Goal: Task Accomplishment & Management: Manage account settings

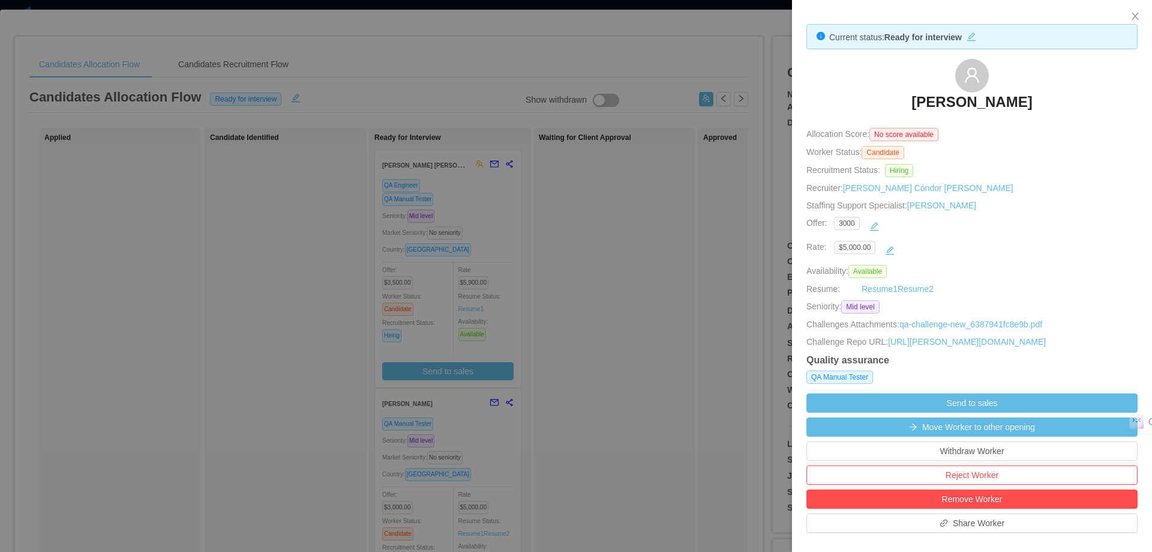
scroll to position [240, 0]
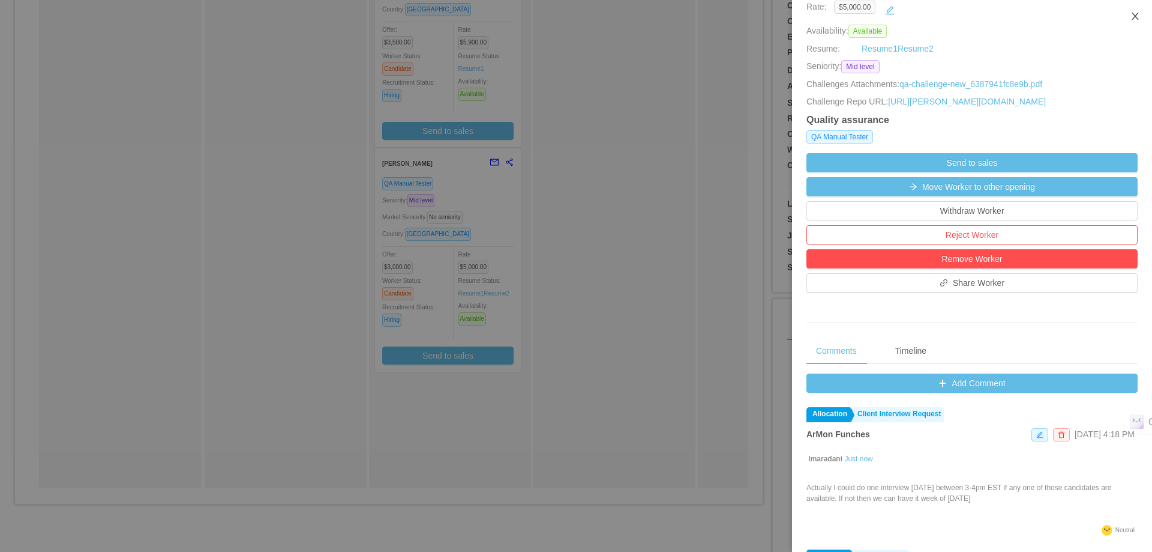
click at [1137, 14] on icon "icon: close" at bounding box center [1135, 16] width 7 height 7
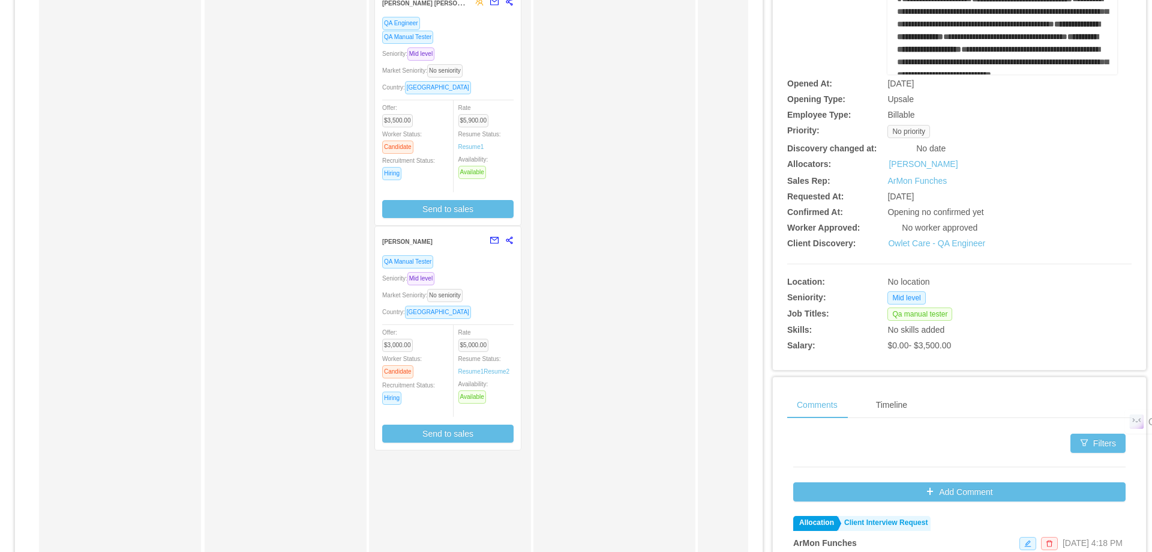
scroll to position [0, 0]
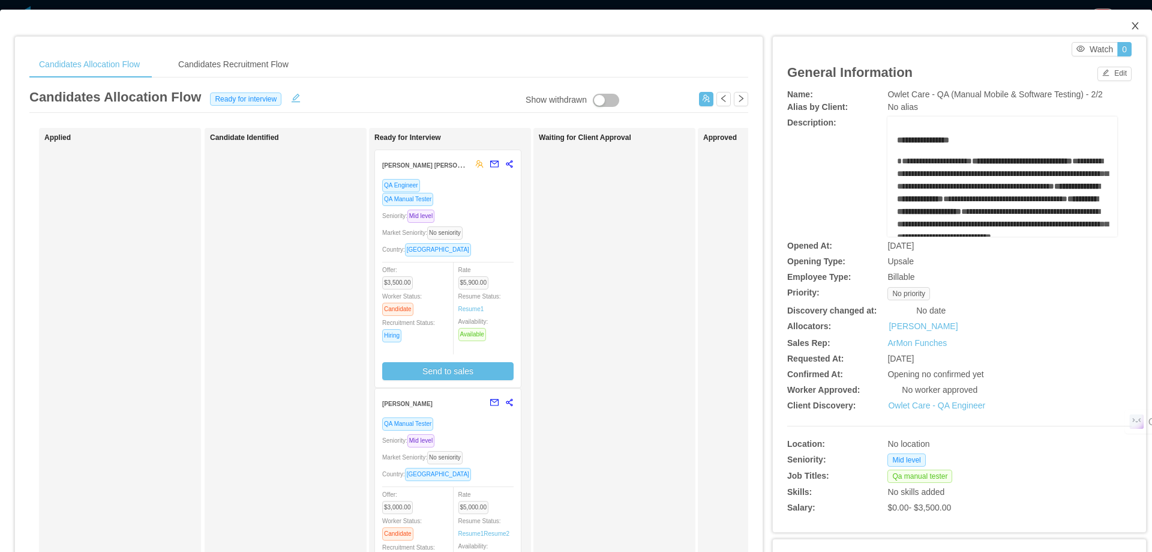
click at [1131, 24] on icon "icon: close" at bounding box center [1136, 26] width 10 height 10
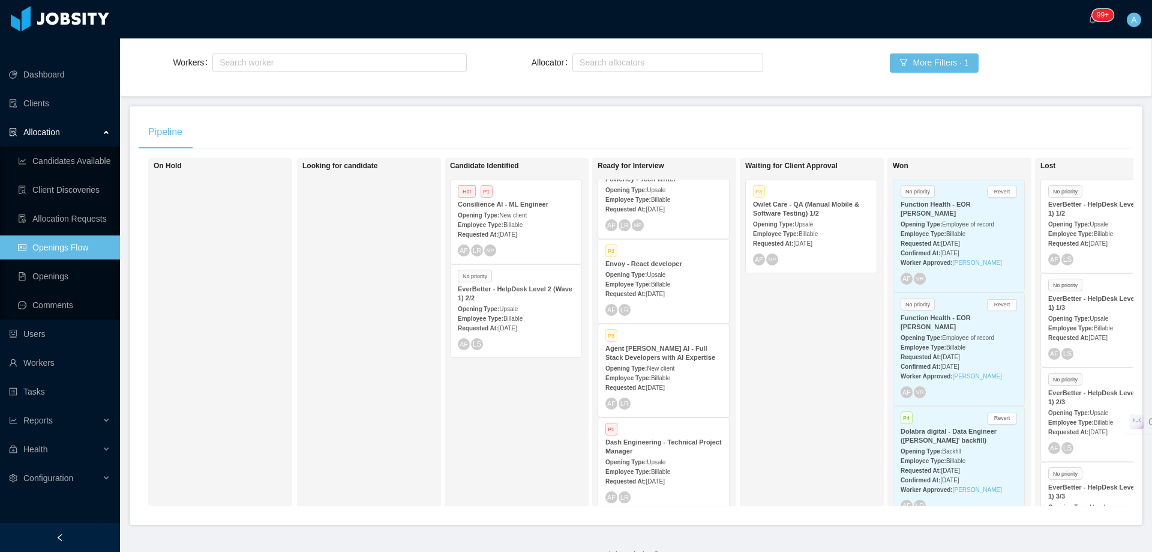
scroll to position [120, 0]
click at [678, 266] on div "P3 Envoy - React developer Opening Type: Upsale Employee Type: Billable Request…" at bounding box center [663, 279] width 131 height 83
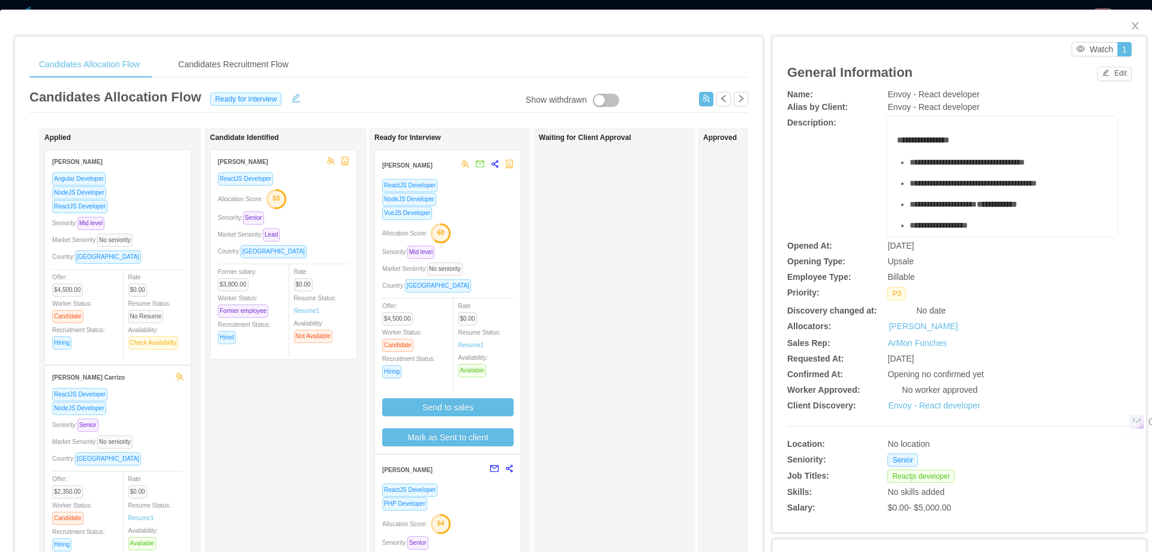
click at [491, 199] on div "NodeJS Developer" at bounding box center [447, 199] width 131 height 14
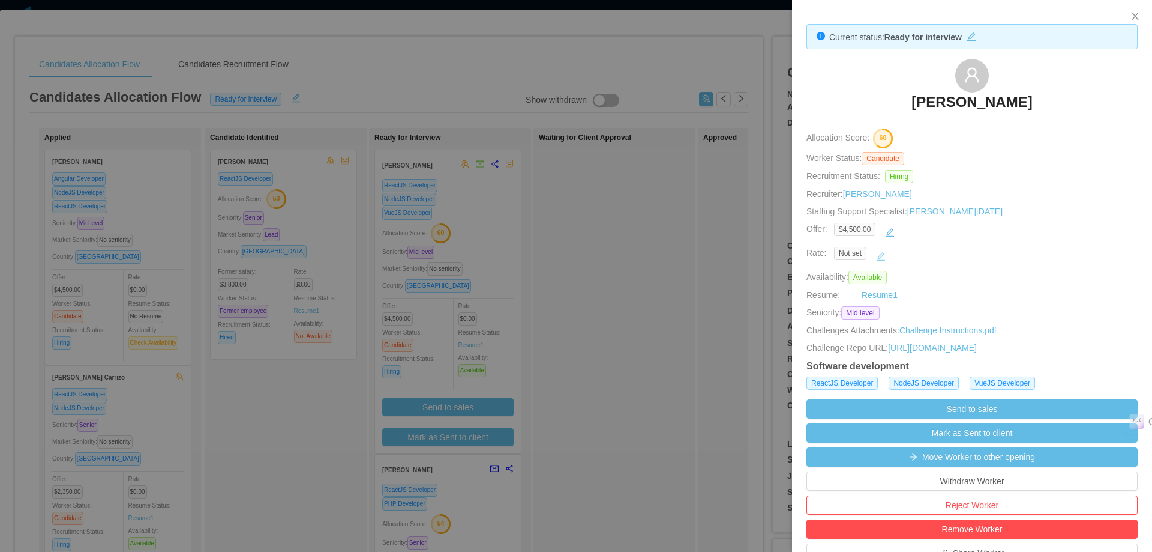
click at [885, 254] on button "button" at bounding box center [881, 256] width 19 height 19
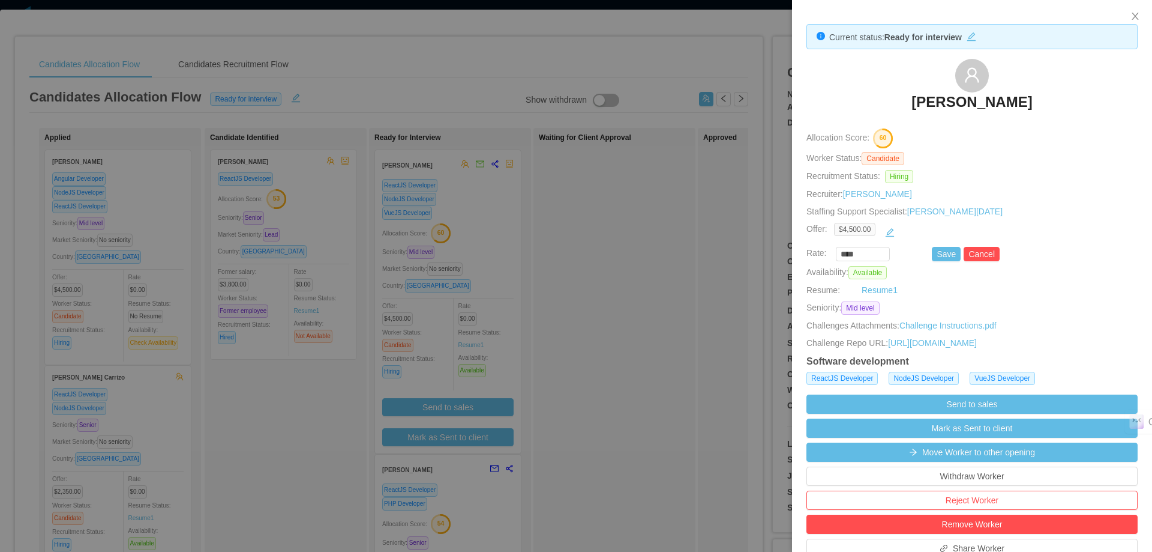
click at [867, 255] on input "****" at bounding box center [863, 254] width 53 height 13
type input "*******"
click at [934, 253] on button "Save" at bounding box center [946, 254] width 29 height 14
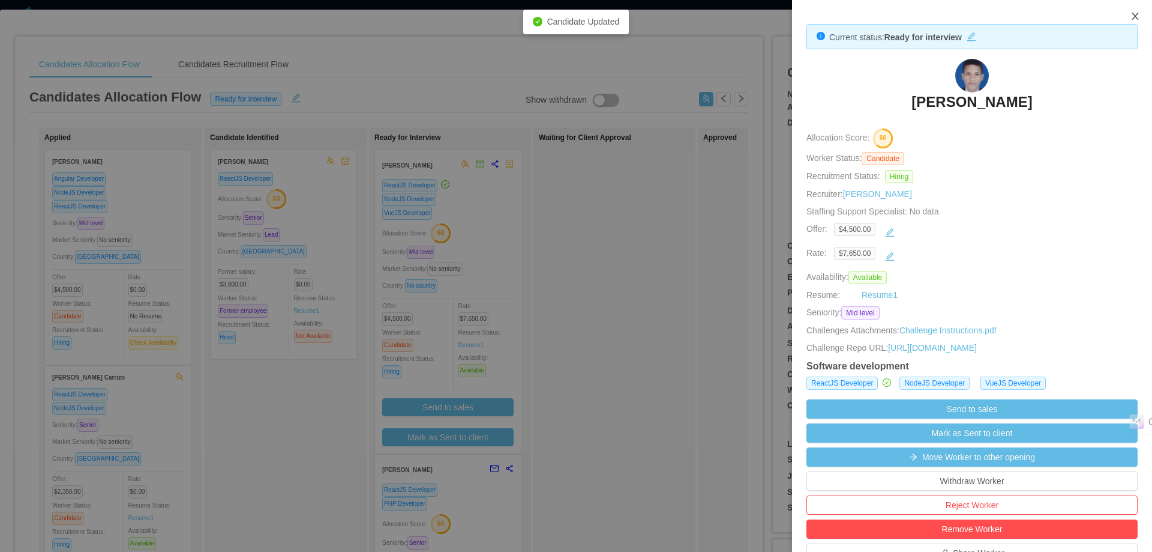
click at [1132, 17] on icon "icon: close" at bounding box center [1136, 16] width 10 height 10
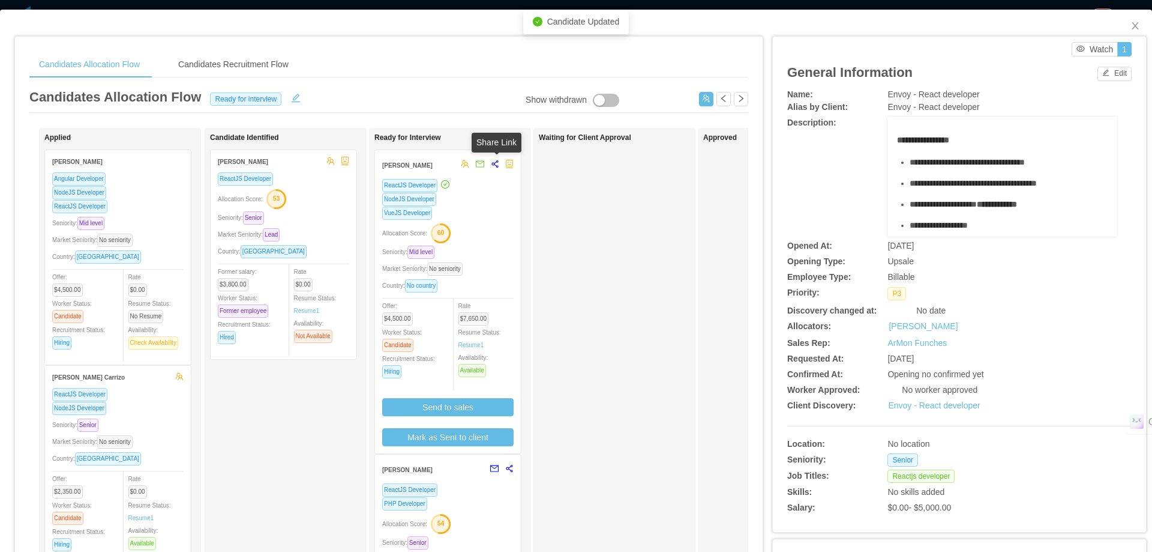
click at [494, 166] on icon "share-alt" at bounding box center [495, 164] width 8 height 8
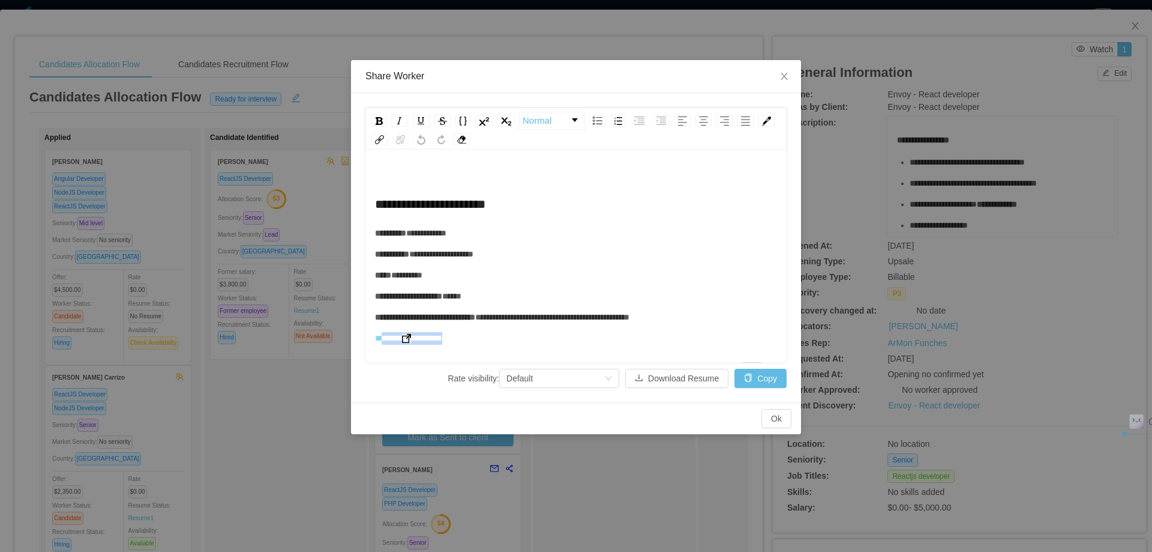
drag, startPoint x: 469, startPoint y: 333, endPoint x: 376, endPoint y: 337, distance: 92.5
click at [376, 337] on div "**********" at bounding box center [576, 338] width 403 height 13
copy span "**********"
click at [789, 77] on icon "icon: close" at bounding box center [785, 76] width 10 height 10
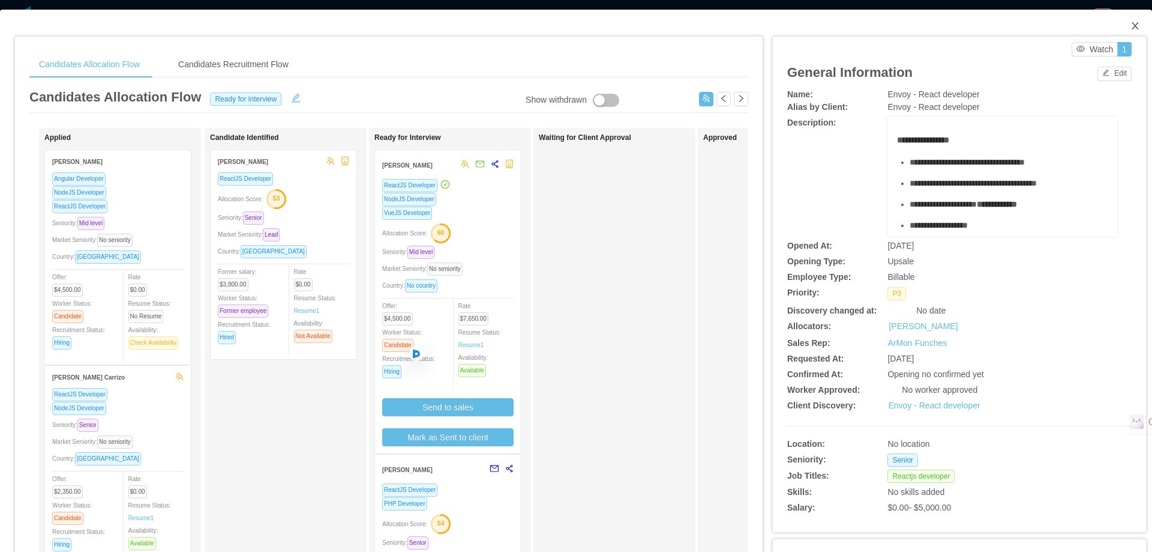
click at [1134, 22] on span "Close" at bounding box center [1136, 27] width 34 height 34
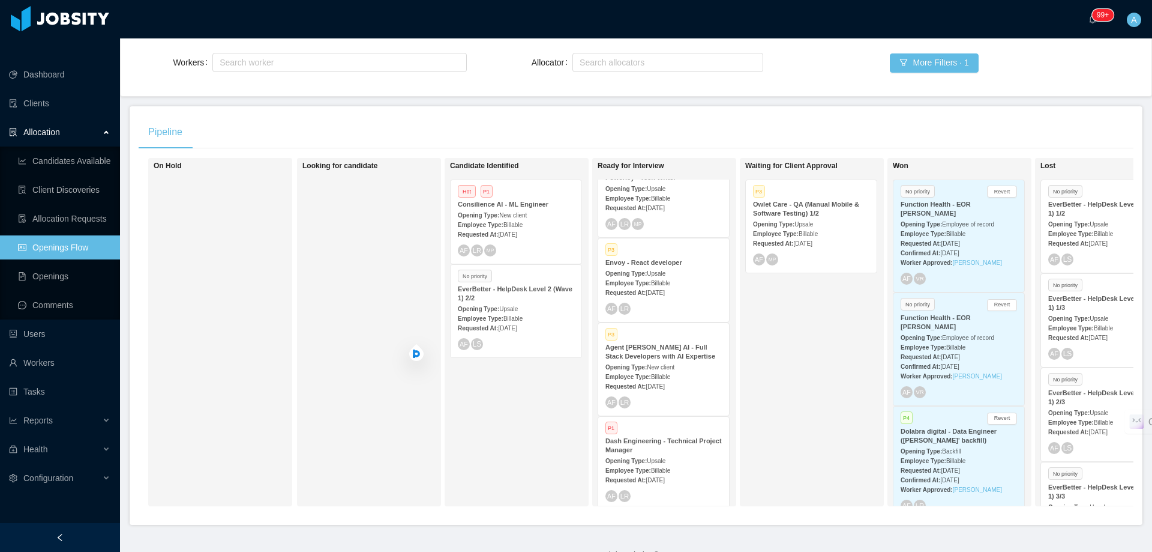
click at [561, 227] on div "Requested At: [DATE]" at bounding box center [516, 233] width 116 height 13
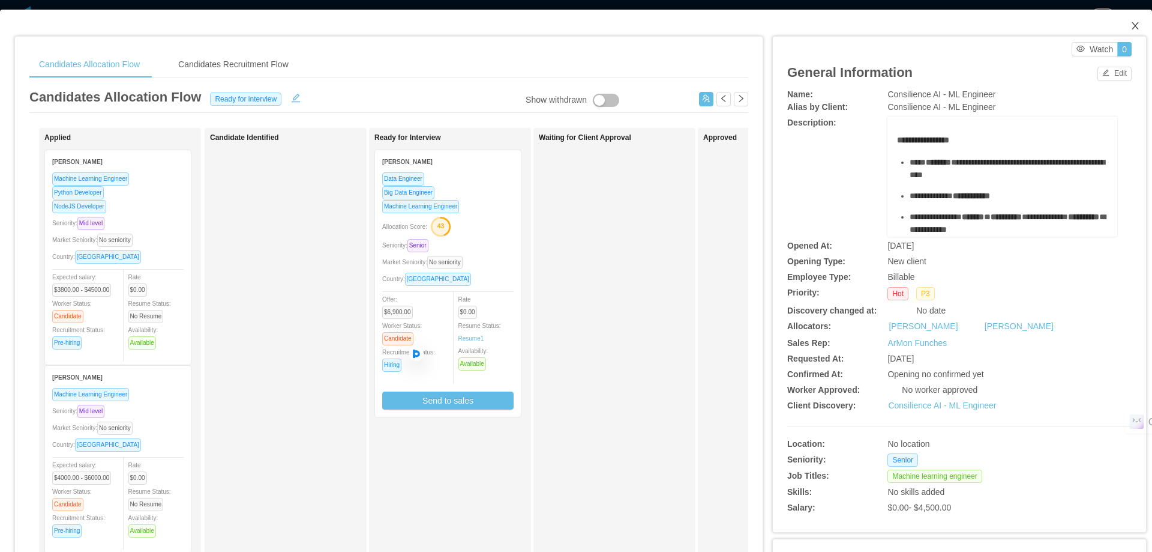
click at [1131, 22] on icon "icon: close" at bounding box center [1136, 26] width 10 height 10
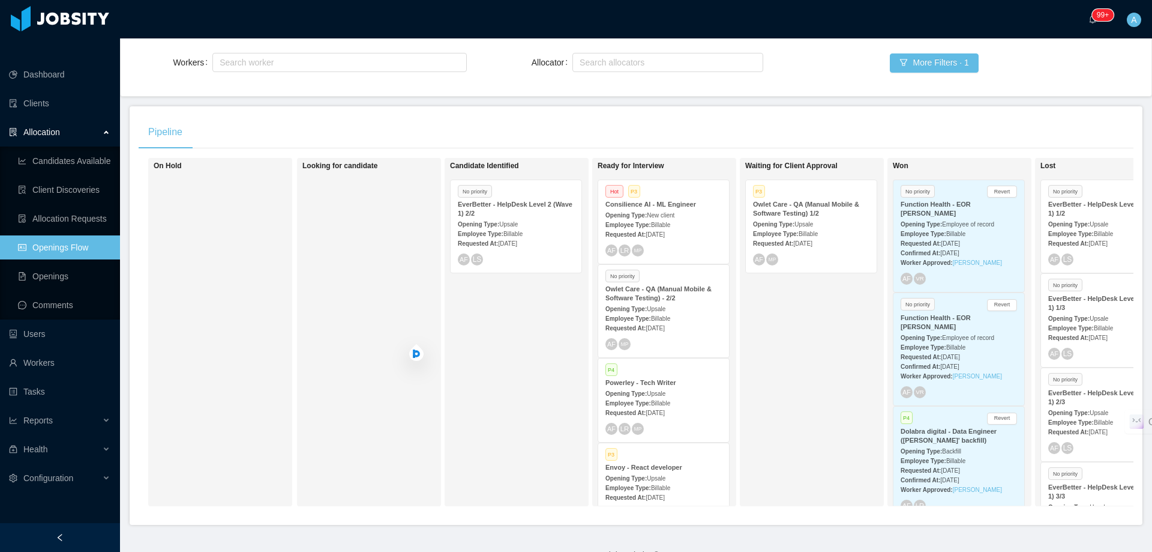
click at [707, 227] on div "Requested At: [DATE]" at bounding box center [664, 233] width 116 height 13
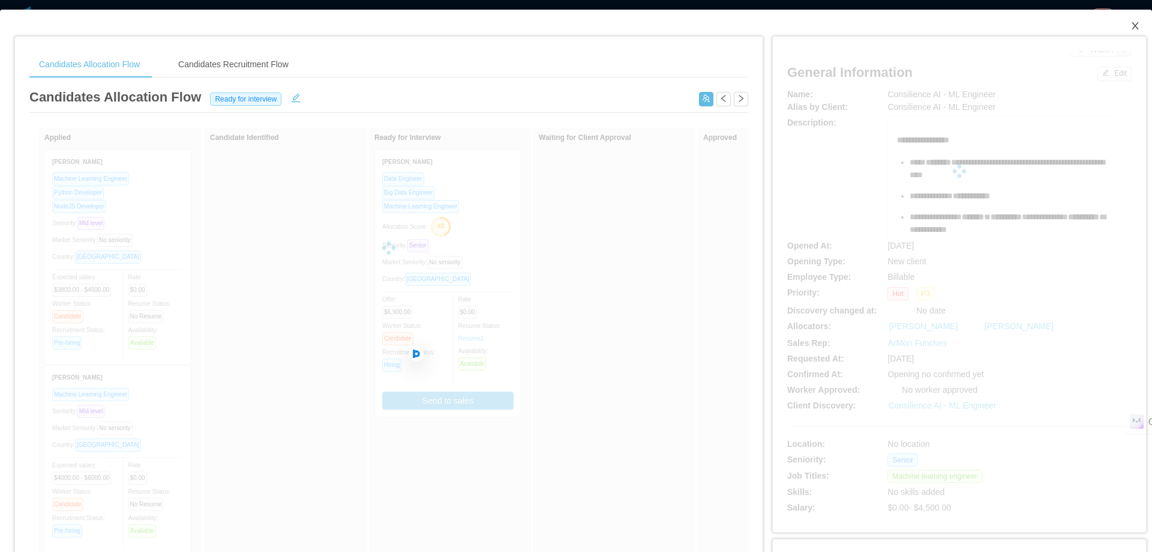
click at [1132, 29] on icon "icon: close" at bounding box center [1135, 25] width 7 height 7
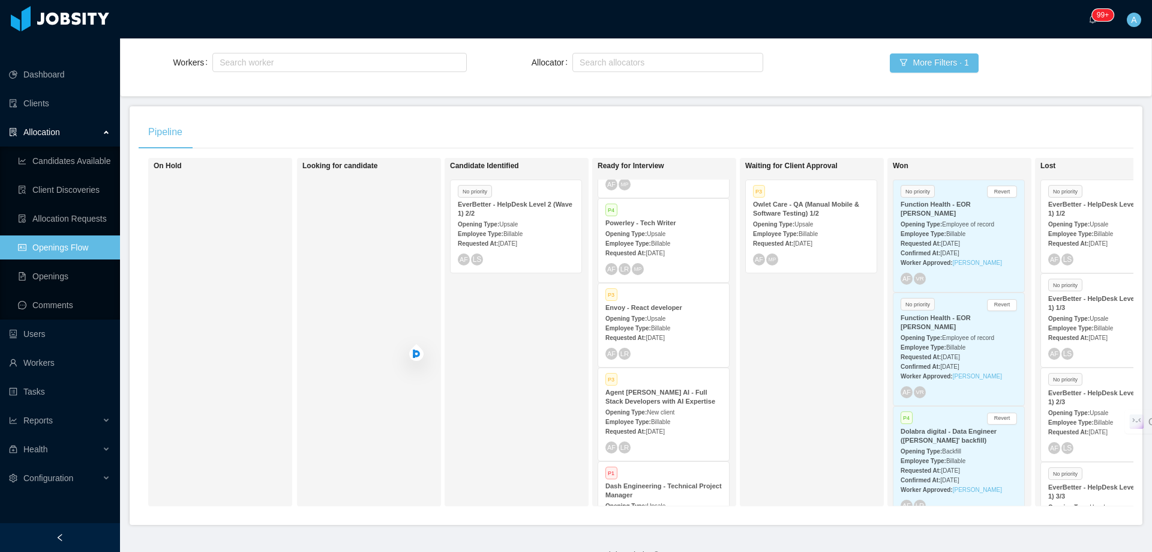
scroll to position [180, 0]
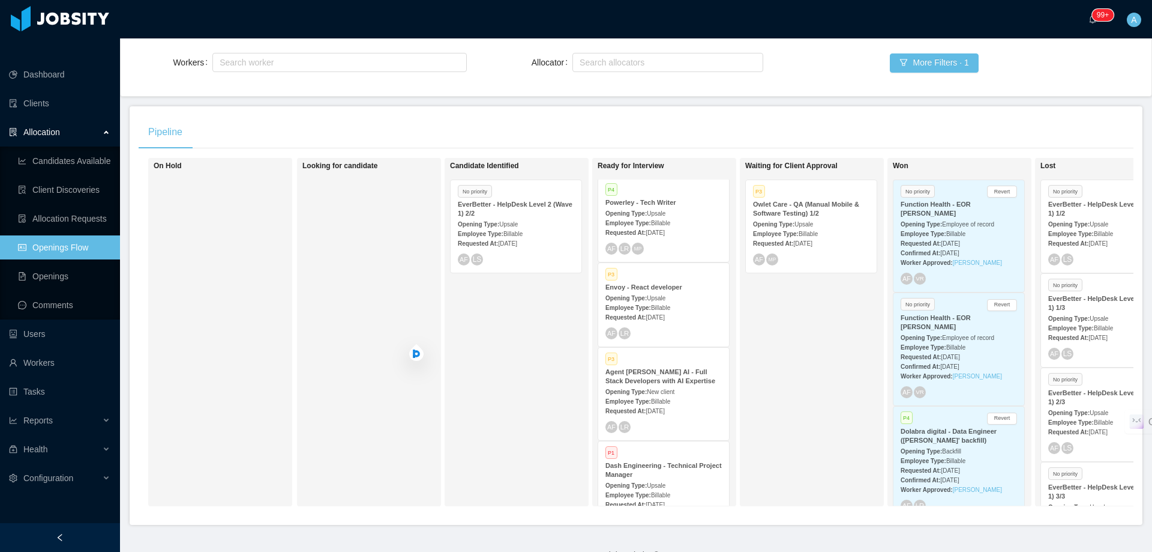
click at [686, 310] on div "Requested At: [DATE]" at bounding box center [664, 316] width 116 height 13
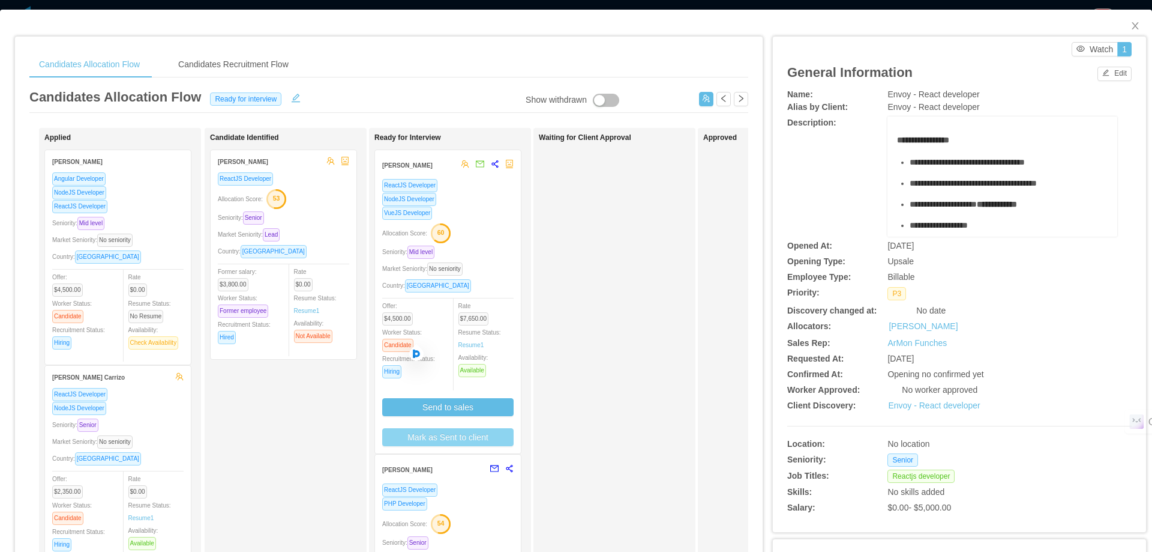
click at [473, 436] on button "Mark as Sent to client" at bounding box center [447, 437] width 131 height 18
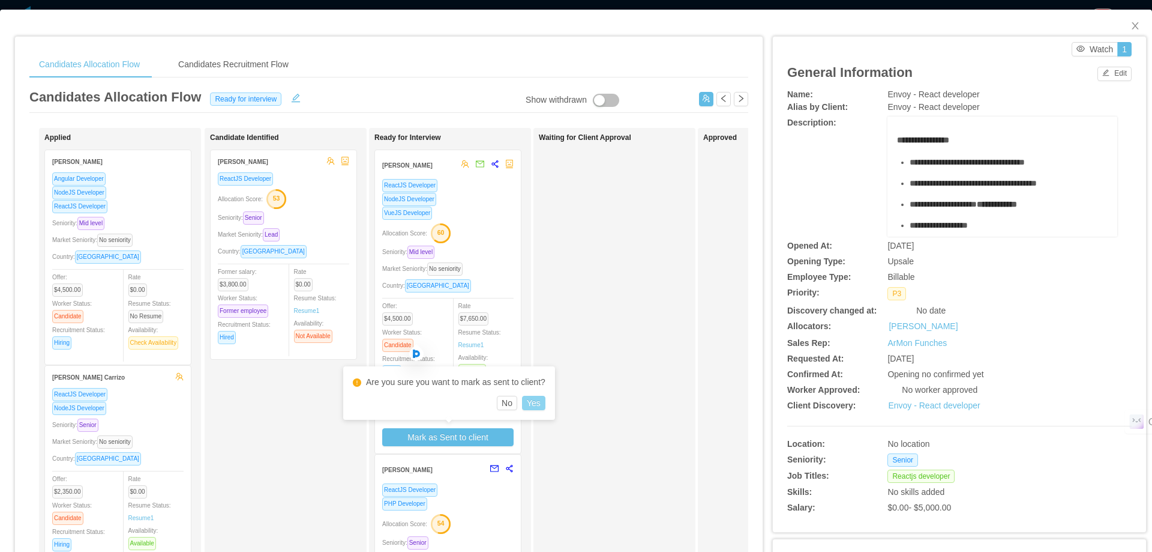
click at [532, 396] on button "Yes" at bounding box center [533, 403] width 23 height 14
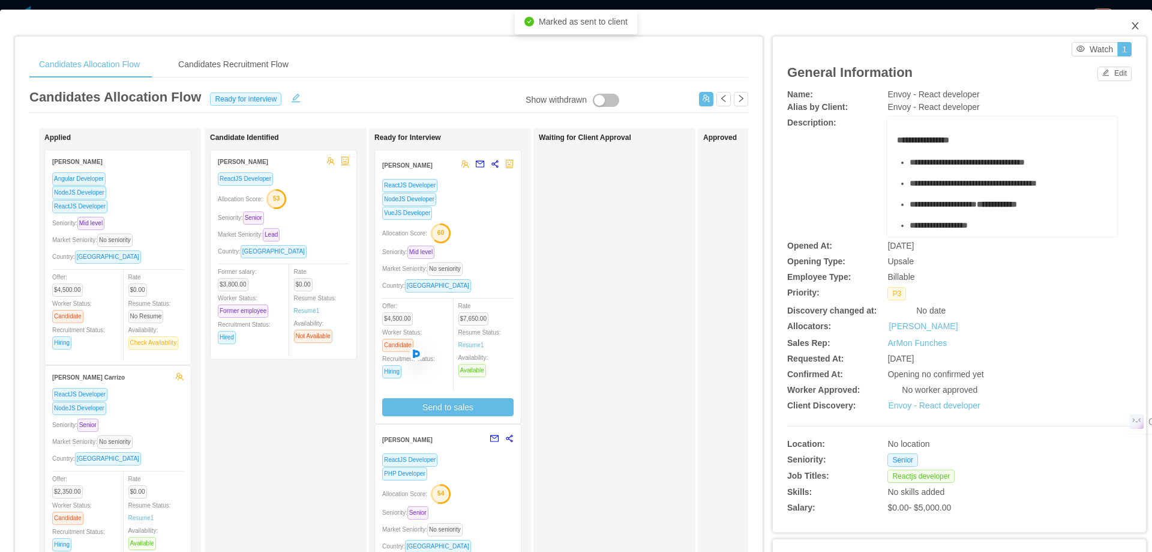
click at [1120, 25] on span "Close" at bounding box center [1136, 27] width 34 height 34
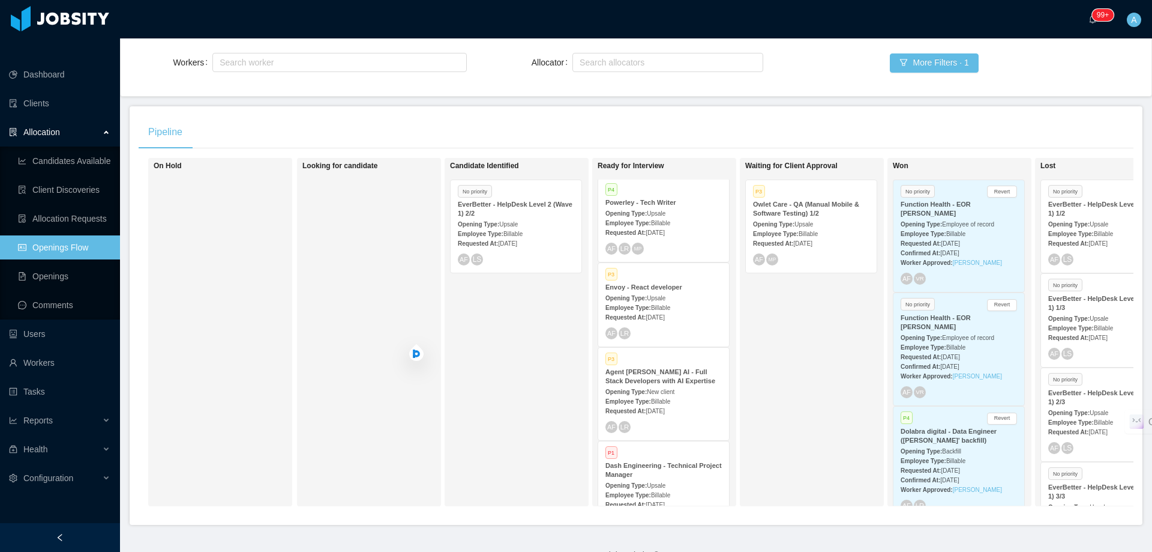
click at [796, 200] on strong "Owlet Care - QA (Manual Mobile & Software Testing) 1/2" at bounding box center [806, 208] width 106 height 16
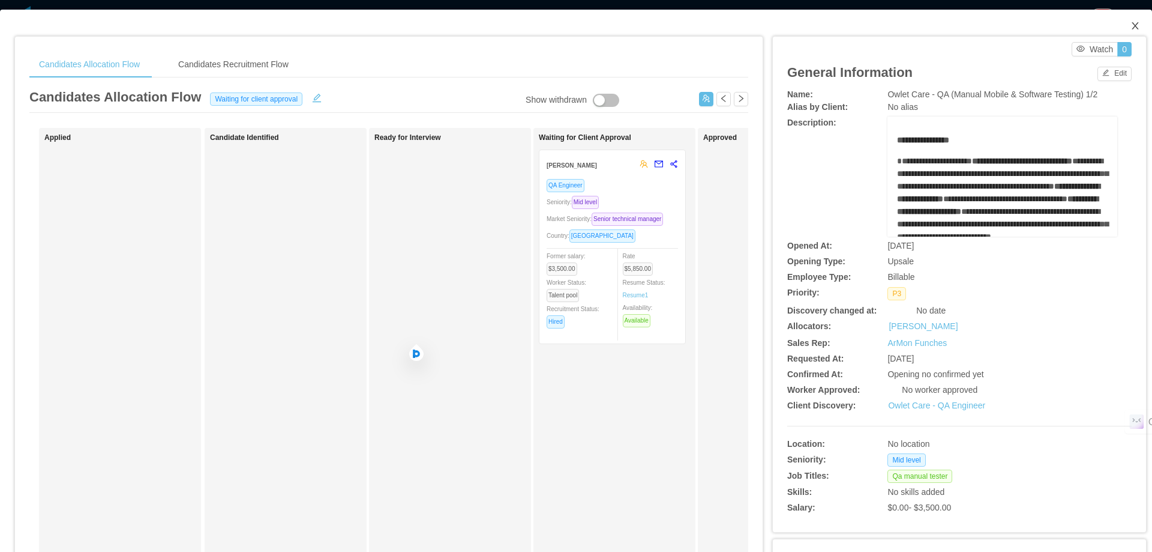
click at [1131, 26] on icon "icon: close" at bounding box center [1136, 26] width 10 height 10
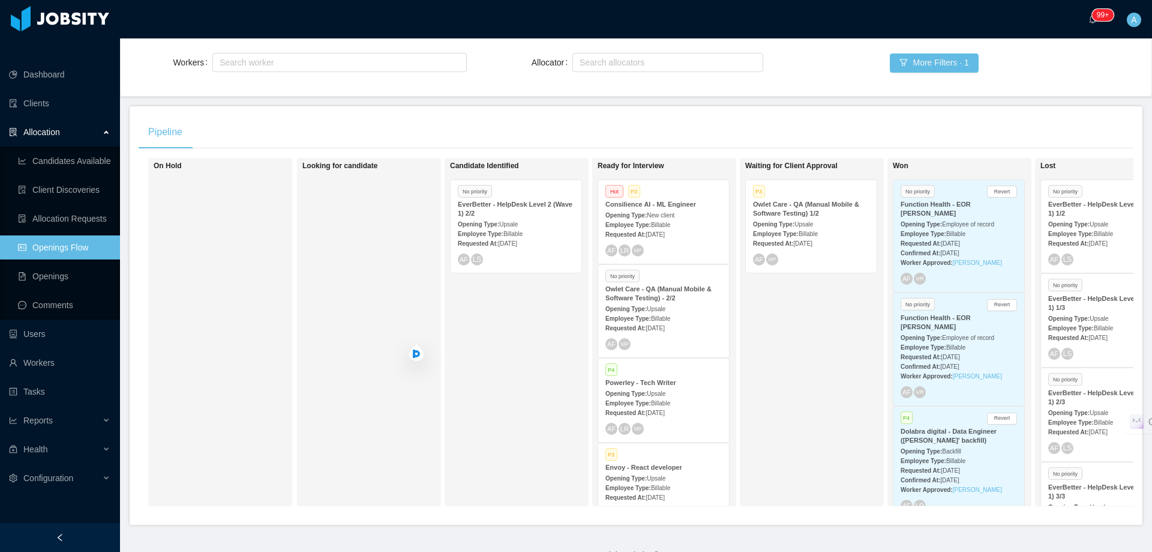
click at [691, 321] on div "Requested At: [DATE]" at bounding box center [664, 327] width 116 height 13
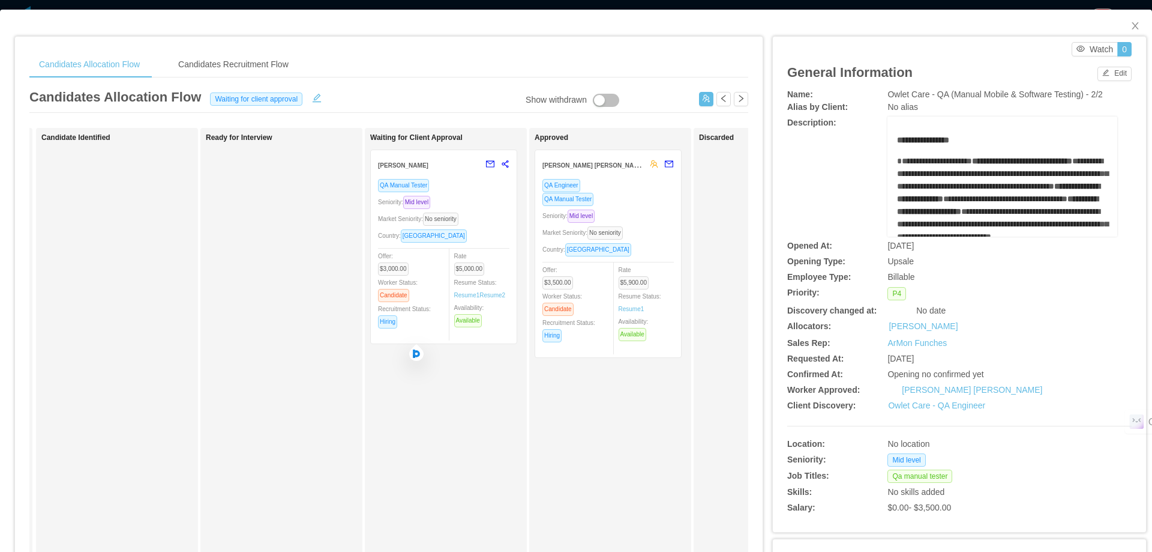
click at [659, 226] on div "Market Seniority: No seniority" at bounding box center [608, 233] width 131 height 14
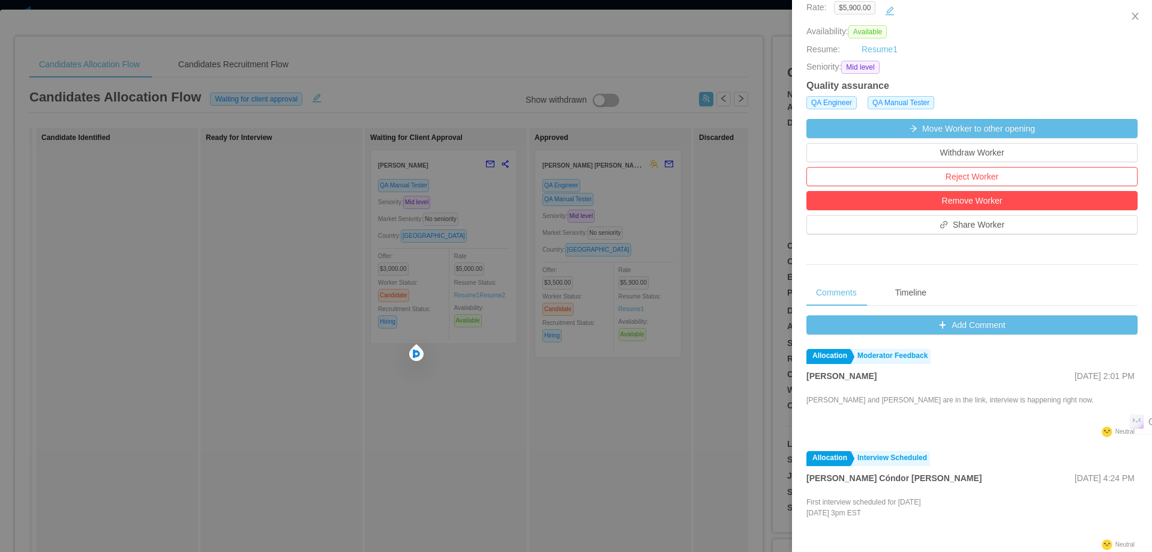
scroll to position [240, 0]
click at [969, 323] on button "Add Comment" at bounding box center [972, 324] width 331 height 19
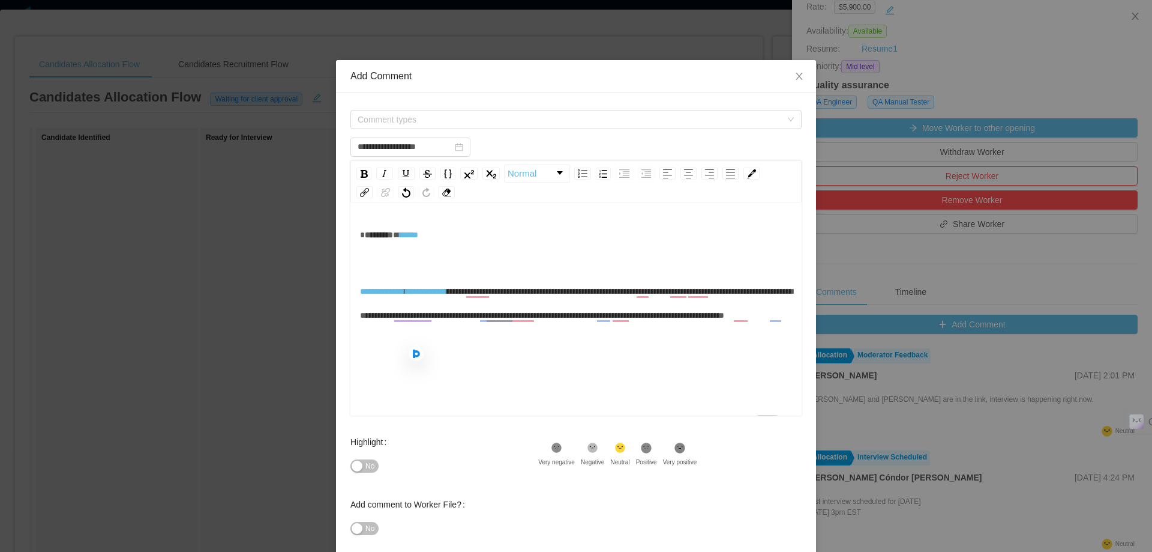
click at [439, 254] on div "********* *******" at bounding box center [576, 247] width 433 height 48
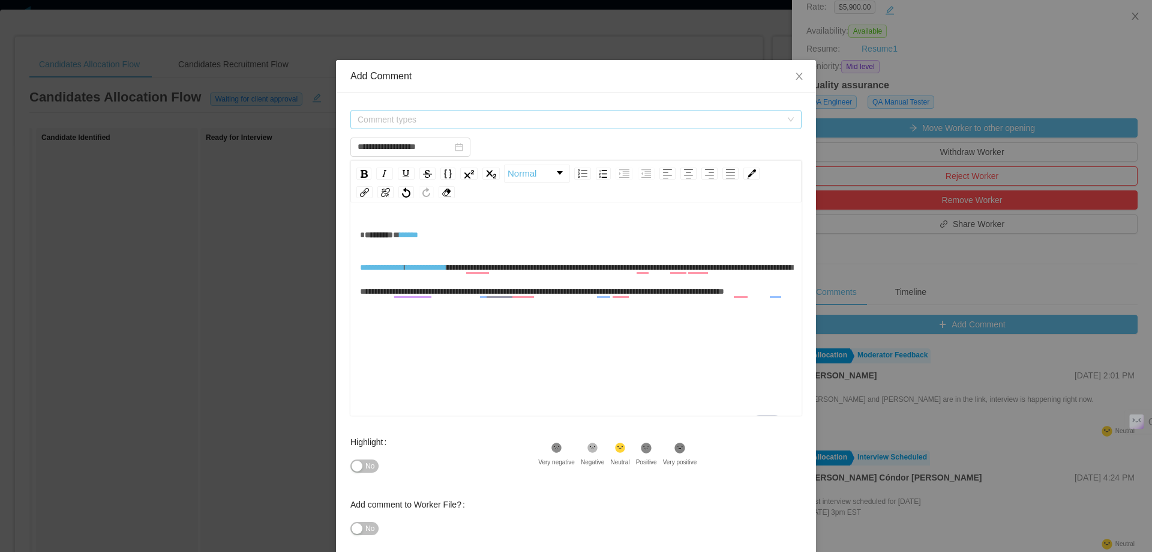
click at [464, 119] on span "Comment types" at bounding box center [570, 119] width 424 height 12
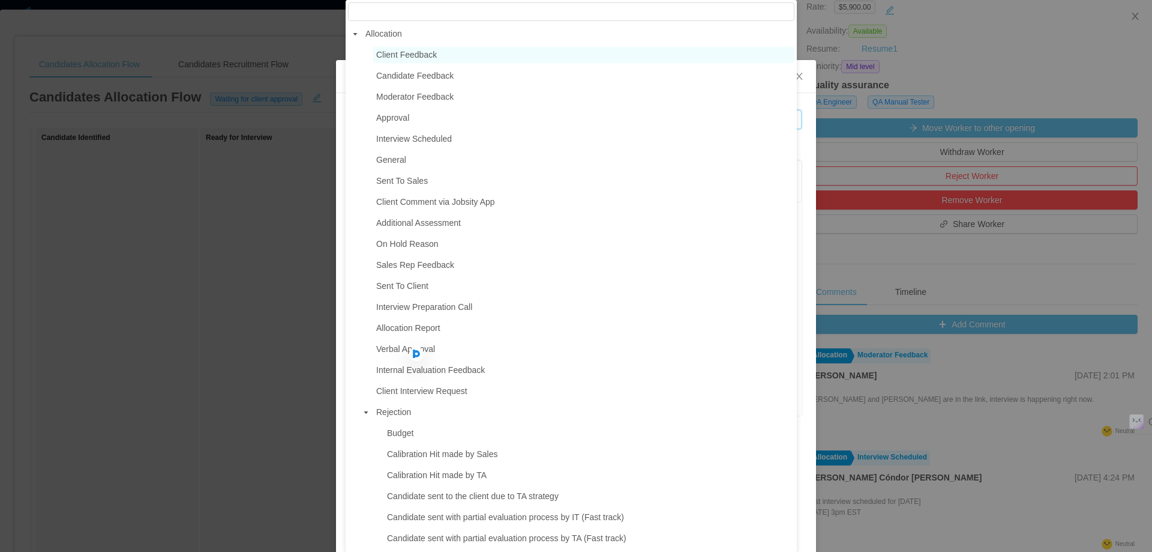
click at [424, 54] on span "Client Feedback" at bounding box center [406, 55] width 61 height 10
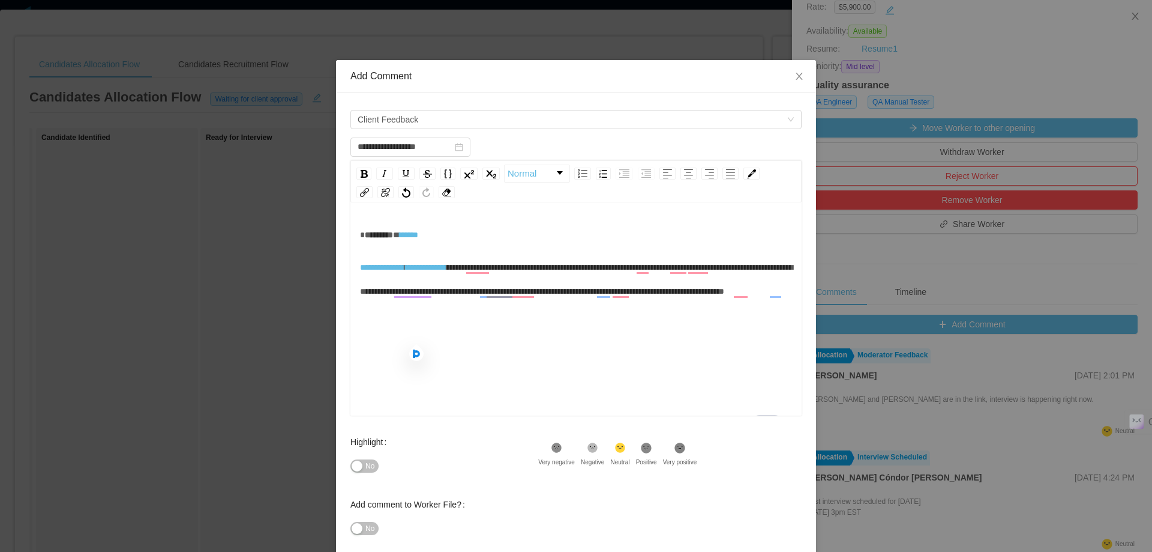
click at [525, 327] on div "**********" at bounding box center [576, 328] width 433 height 210
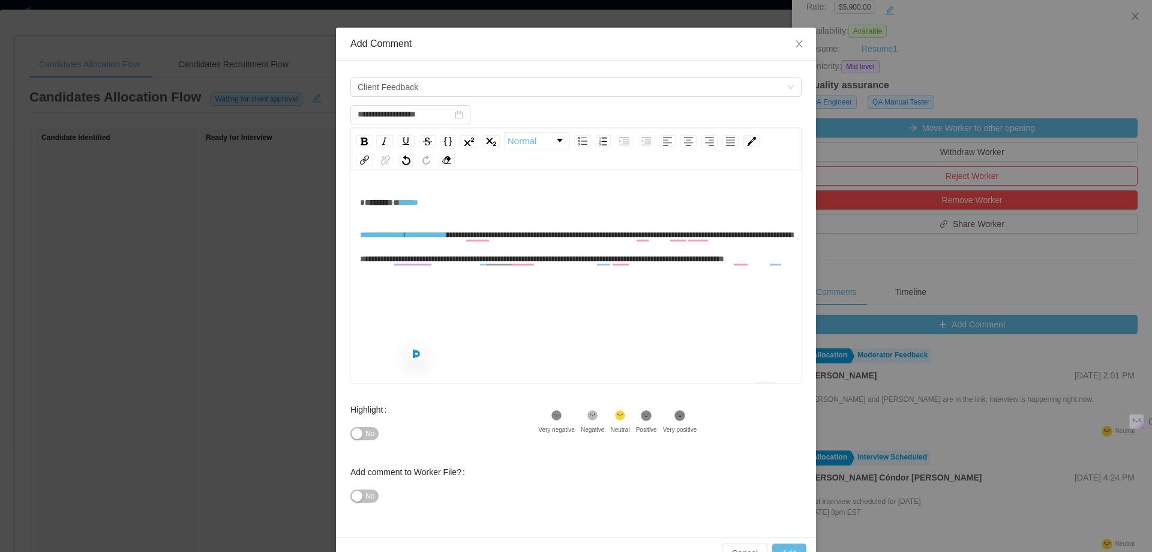
scroll to position [64, 0]
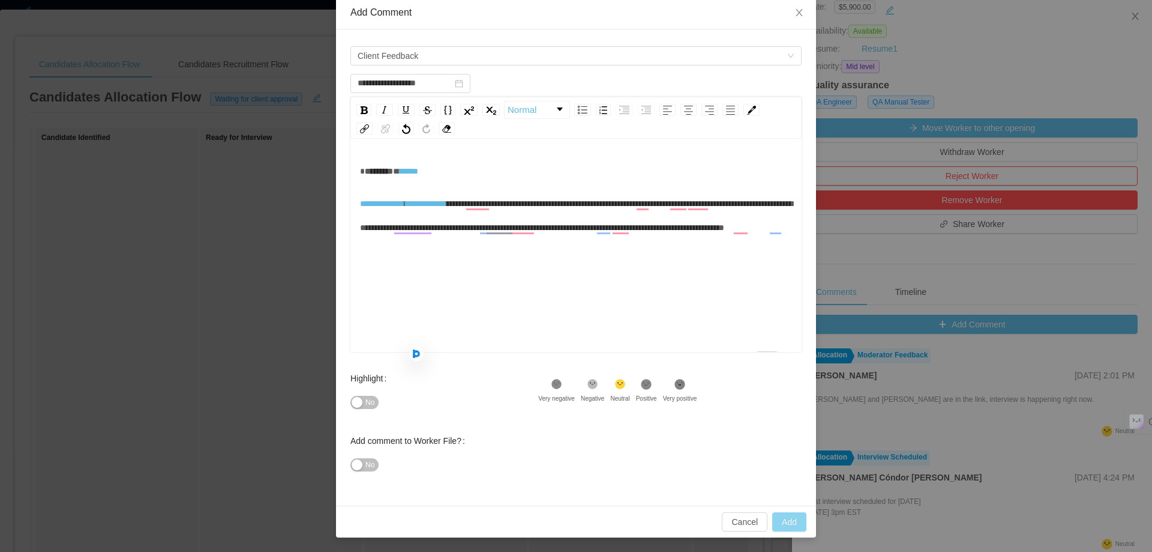
type input "**********"
click at [779, 520] on button "Add" at bounding box center [789, 521] width 34 height 19
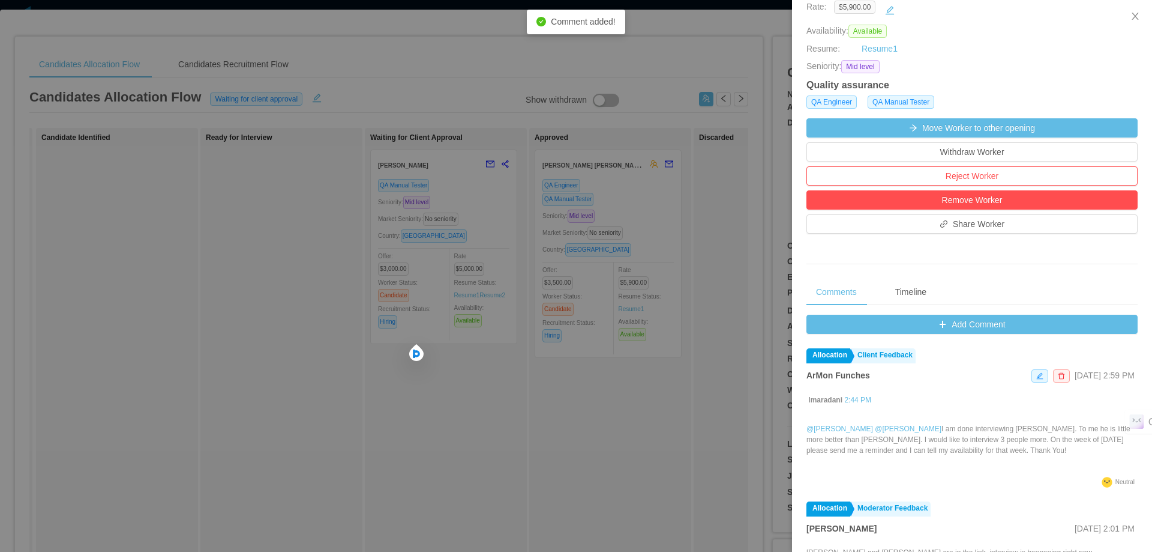
scroll to position [0, 0]
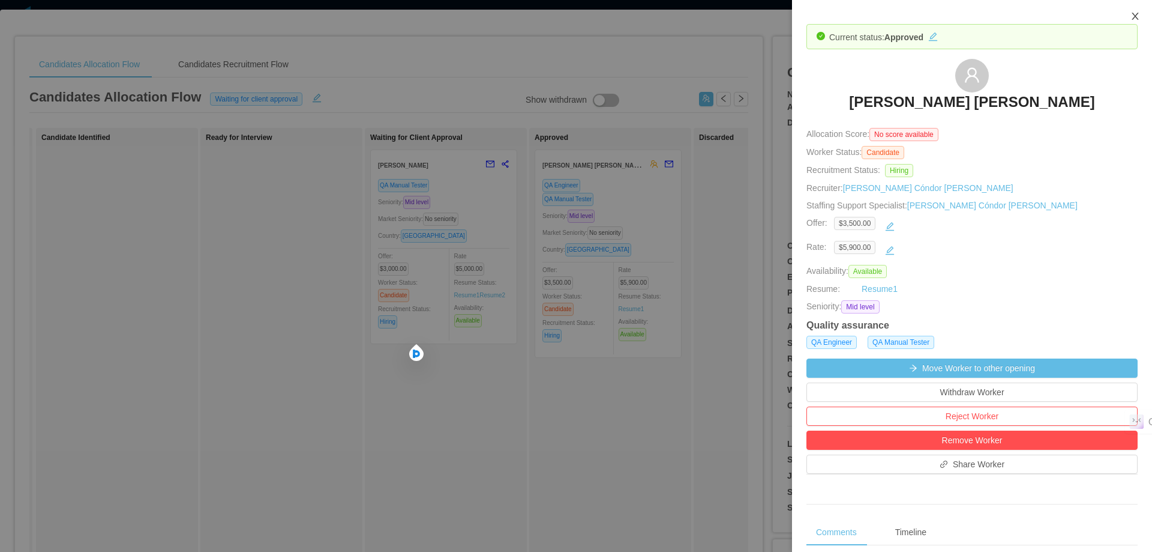
click at [1137, 15] on icon "icon: close" at bounding box center [1135, 16] width 7 height 7
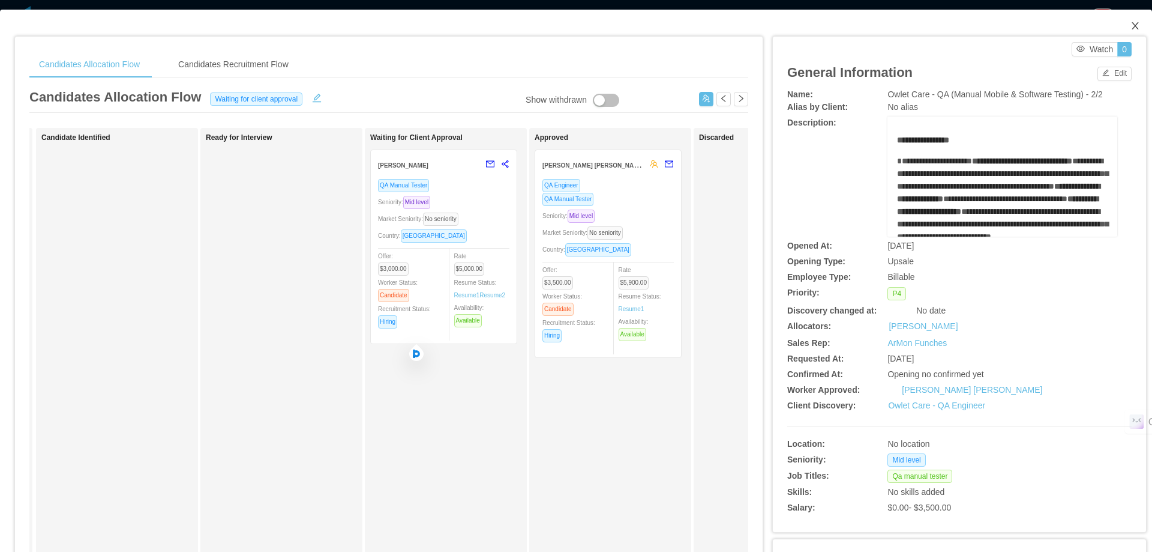
click at [1132, 25] on icon "icon: close" at bounding box center [1135, 25] width 7 height 7
